Goal: Ask a question

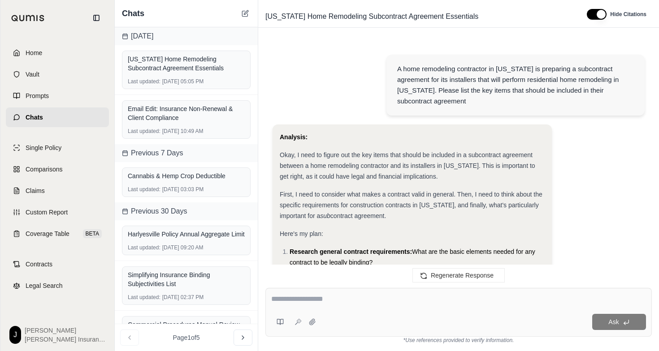
scroll to position [3900, 0]
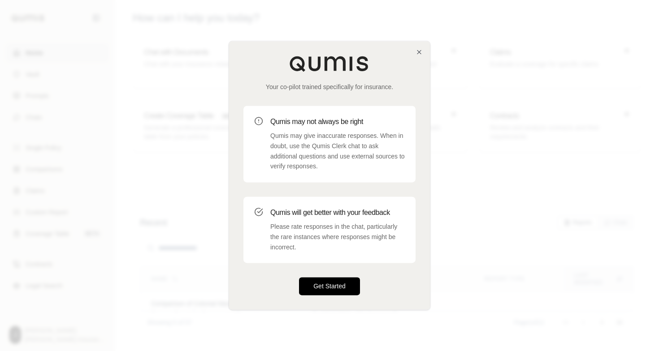
click at [324, 284] on button "Get Started" at bounding box center [329, 287] width 61 height 18
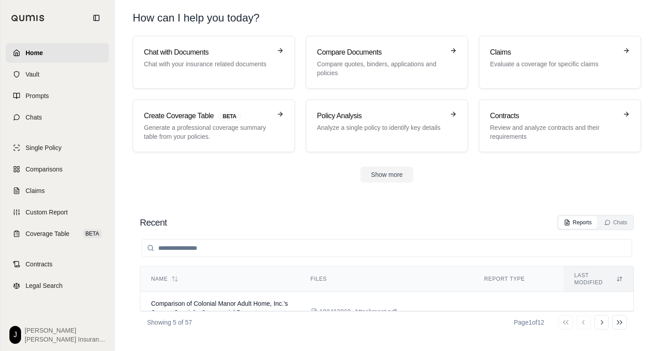
click at [49, 53] on link "Home" at bounding box center [57, 53] width 103 height 20
click at [26, 55] on span "Home" at bounding box center [34, 52] width 17 height 9
click at [514, 122] on div "Contracts Review and analyze contracts and their requirements" at bounding box center [553, 126] width 127 height 30
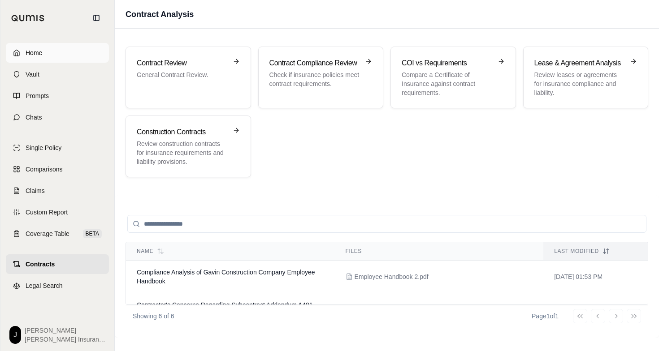
click at [31, 49] on span "Home" at bounding box center [34, 52] width 17 height 9
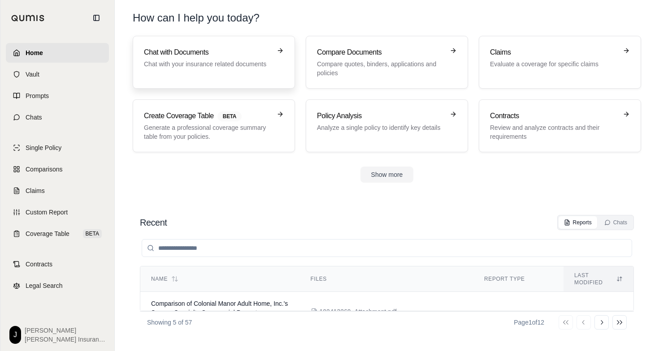
click at [169, 64] on p "Chat with your insurance related documents" at bounding box center [207, 64] width 127 height 9
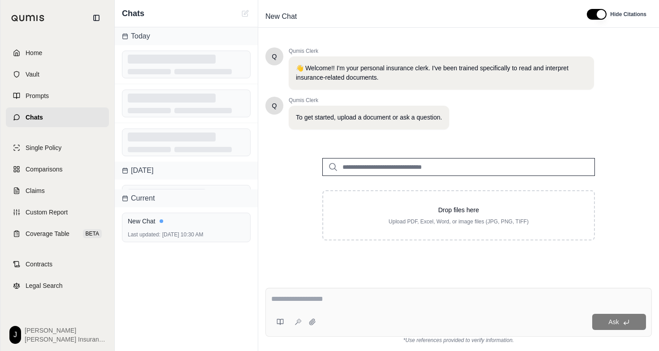
click at [288, 302] on textarea at bounding box center [458, 299] width 375 height 11
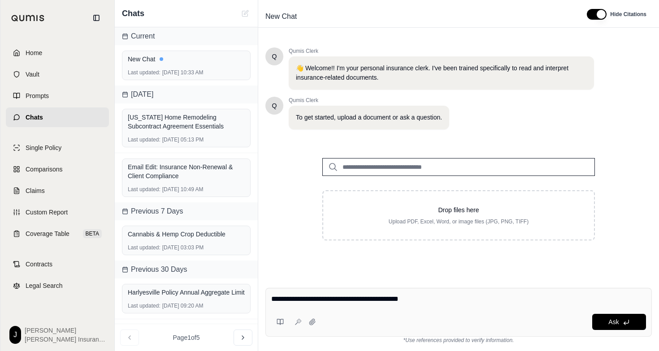
type textarea "**********"
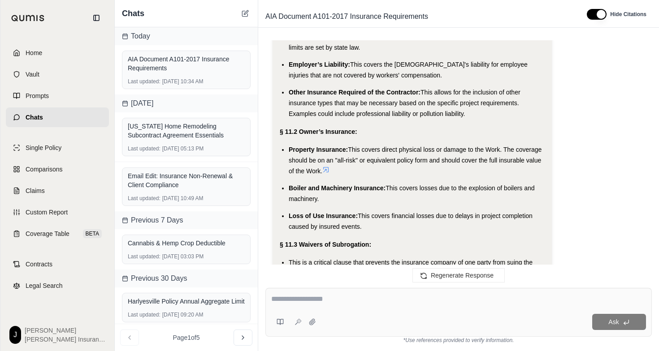
scroll to position [1530, 0]
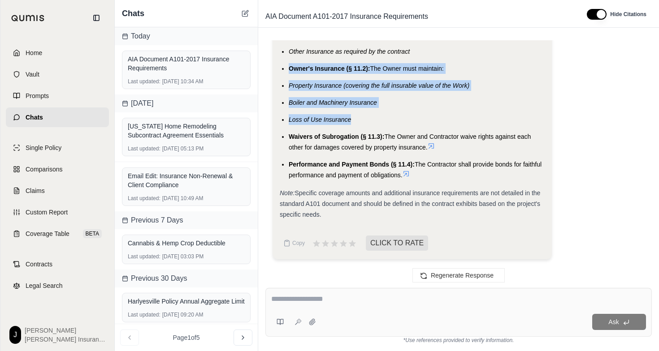
drag, startPoint x: 366, startPoint y: 114, endPoint x: 263, endPoint y: 67, distance: 113.7
click at [263, 67] on div "Insurance requirements of AIA Document A101-2017 Okay, I need to figure out the…" at bounding box center [458, 157] width 401 height 248
copy ul "Owner's Insurance (§ 11.2): The Owner must maintain: Property Insurance (coveri…"
